Goal: Navigation & Orientation: Find specific page/section

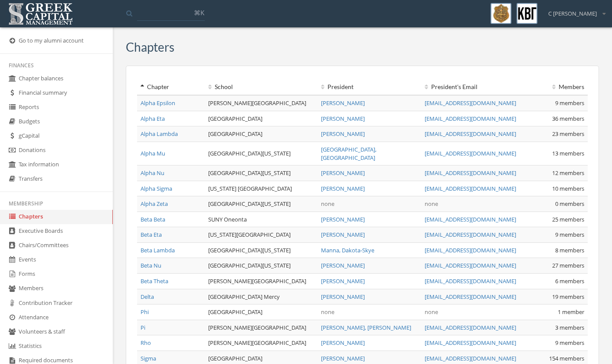
click at [40, 249] on link "Chairs/Committees" at bounding box center [56, 245] width 113 height 14
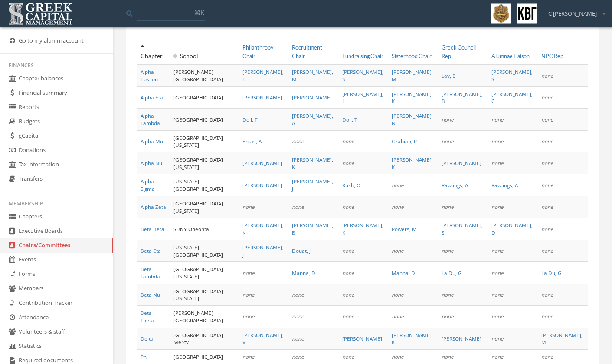
scroll to position [30, 0]
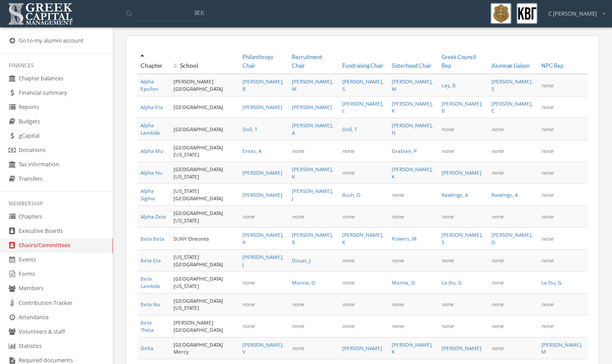
click at [67, 237] on link "Executive Boards" at bounding box center [56, 231] width 113 height 14
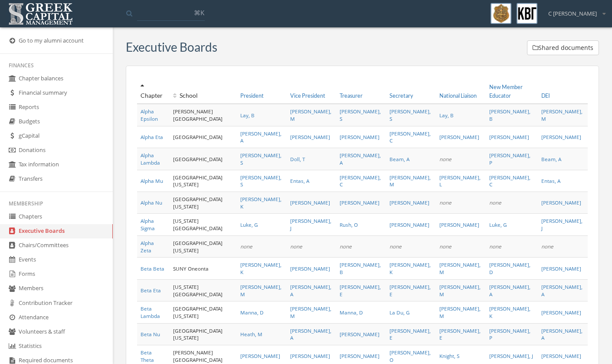
click at [305, 155] on span "Doll, T" at bounding box center [297, 158] width 15 height 7
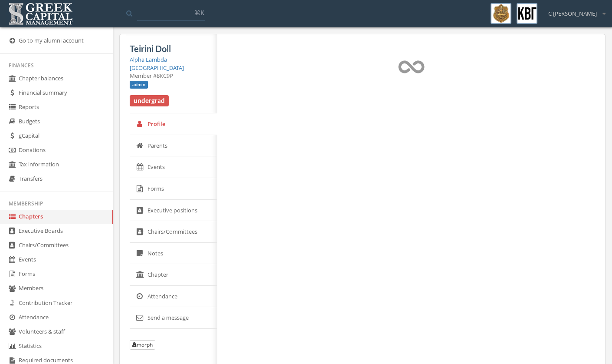
select select "******"
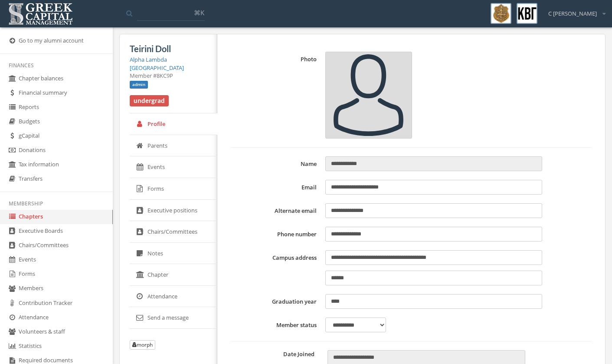
click at [46, 224] on link "Chapters" at bounding box center [56, 217] width 113 height 14
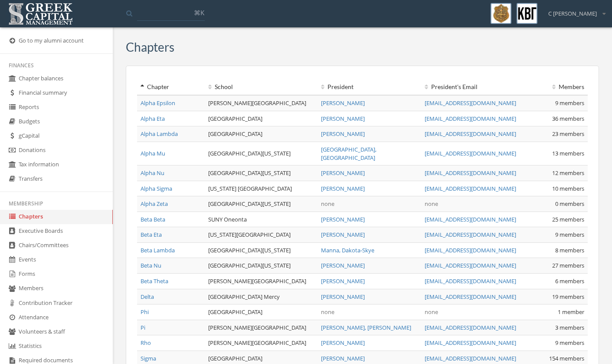
click at [59, 238] on link "Executive Boards" at bounding box center [56, 231] width 113 height 14
click at [62, 238] on link "Executive Boards" at bounding box center [56, 231] width 113 height 14
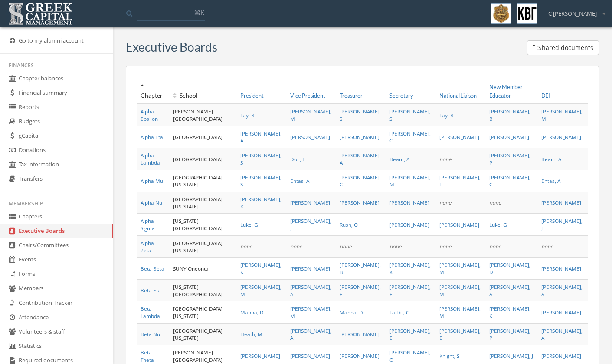
click at [51, 222] on link "Chapters" at bounding box center [56, 217] width 113 height 14
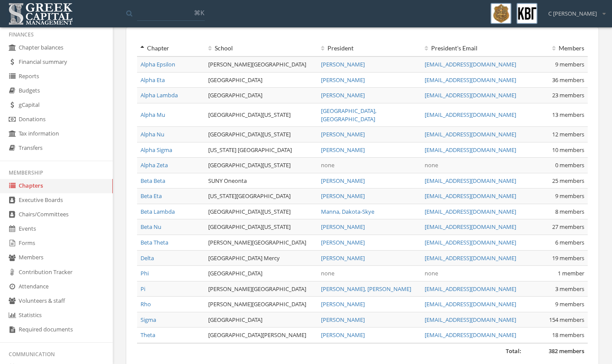
scroll to position [39, 0]
